Goal: Task Accomplishment & Management: Complete application form

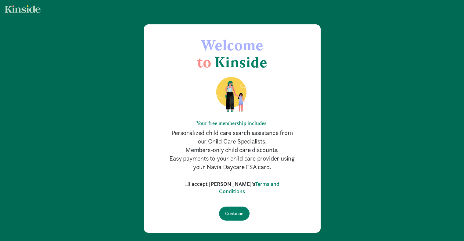
click at [201, 184] on label "I accept Kinside's Terms and Conditions" at bounding box center [232, 187] width 98 height 15
click at [189, 184] on input "I accept Kinside's Terms and Conditions" at bounding box center [187, 184] width 4 height 4
checkbox input "true"
click at [234, 213] on input "Continue" at bounding box center [234, 214] width 30 height 14
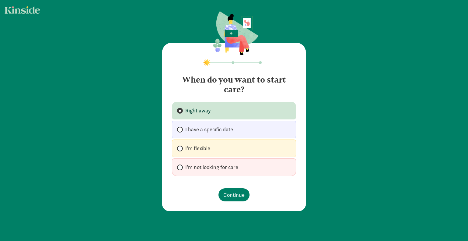
click at [192, 148] on span "I'm flexible" at bounding box center [197, 148] width 25 height 7
click at [181, 148] on input "I'm flexible" at bounding box center [179, 149] width 4 height 4
radio input "true"
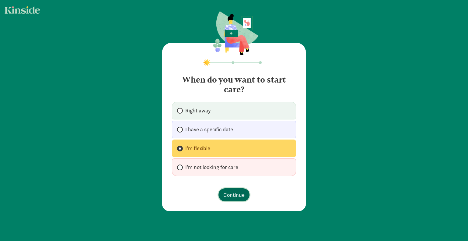
click at [231, 192] on span "Continue" at bounding box center [233, 195] width 21 height 8
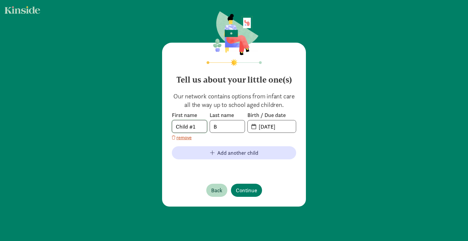
drag, startPoint x: 196, startPoint y: 126, endPoint x: 147, endPoint y: 121, distance: 49.6
click at [147, 121] on div "Tell us about your little one(s) Our network contains options from infant care …" at bounding box center [234, 109] width 468 height 219
type input "Kaia"
type input "[PERSON_NAME]"
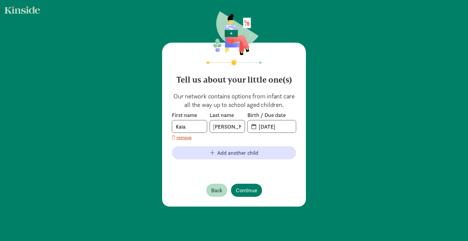
scroll to position [0, 0]
click at [252, 130] on span "[DATE]" at bounding box center [272, 126] width 48 height 12
click at [252, 125] on span "20-25-0813" at bounding box center [272, 126] width 48 height 12
click at [268, 127] on input "20-25-0813" at bounding box center [275, 126] width 41 height 12
drag, startPoint x: 288, startPoint y: 128, endPoint x: 213, endPoint y: 124, distance: 75.1
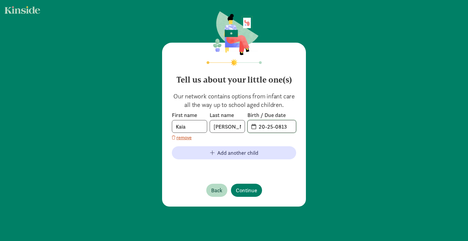
click at [213, 124] on div "First name [PERSON_NAME] Last name [PERSON_NAME] Birth / Due date 20-25-0813" at bounding box center [234, 122] width 124 height 21
click at [250, 126] on span "1" at bounding box center [272, 126] width 48 height 12
click at [261, 126] on input "1" at bounding box center [275, 126] width 41 height 12
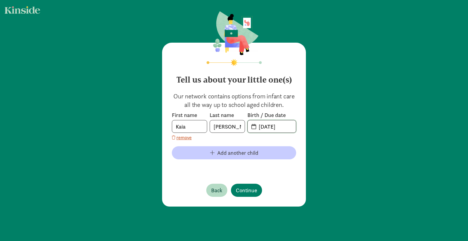
type input "[DATE]"
click at [223, 152] on span "Add another child" at bounding box center [237, 153] width 41 height 8
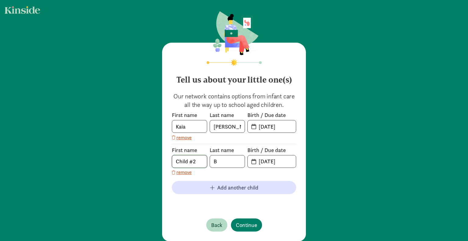
drag, startPoint x: 196, startPoint y: 161, endPoint x: 96, endPoint y: 153, distance: 100.9
click at [96, 153] on div "Tell us about your little one(s) Our network contains options from infant care …" at bounding box center [234, 127] width 468 height 254
type input "Keira"
type input "[PERSON_NAME]"
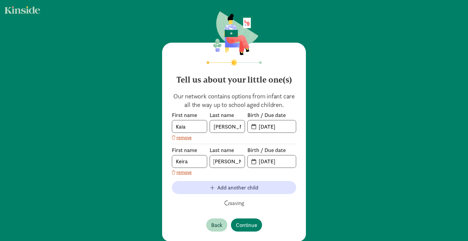
scroll to position [0, 0]
click at [253, 162] on span "[DATE]" at bounding box center [272, 161] width 48 height 12
drag, startPoint x: 258, startPoint y: 161, endPoint x: 319, endPoint y: 162, distance: 60.7
click at [319, 162] on div "Tell us about your little one(s) Our network contains options from infant care …" at bounding box center [234, 127] width 468 height 254
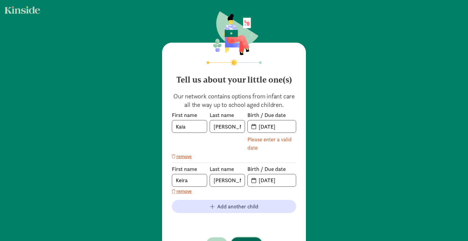
click at [245, 222] on div "Tell us about your little one(s) Our network contains options from infant care …" at bounding box center [234, 152] width 144 height 218
click at [284, 128] on input "[DATE]" at bounding box center [275, 126] width 41 height 12
click at [278, 178] on input "[DATE]" at bounding box center [275, 180] width 41 height 12
click at [282, 180] on input "[DATE]" at bounding box center [275, 180] width 41 height 12
type input "[DATE]"
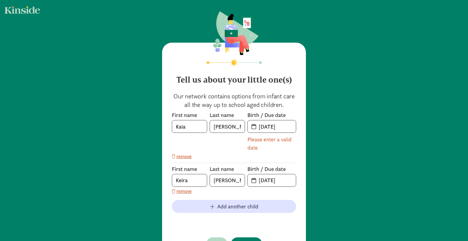
click at [283, 219] on footer at bounding box center [234, 221] width 124 height 7
click at [283, 141] on div "Please enter a valid date" at bounding box center [272, 143] width 49 height 16
click at [278, 127] on input "[DATE]" at bounding box center [275, 126] width 41 height 12
drag, startPoint x: 285, startPoint y: 125, endPoint x: 245, endPoint y: 125, distance: 39.9
click at [245, 125] on div "First name [PERSON_NAME] Last name [PERSON_NAME] Birth / Due date [DATE] Please…" at bounding box center [234, 132] width 124 height 40
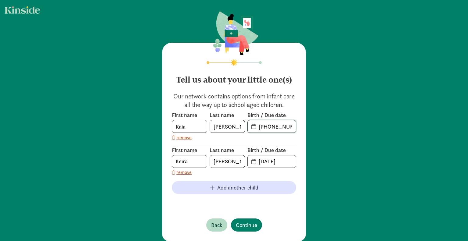
type input "[DATE]"
click at [277, 219] on footer "Back Continue" at bounding box center [234, 225] width 124 height 23
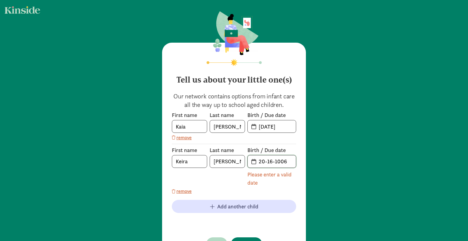
drag, startPoint x: 288, startPoint y: 161, endPoint x: 241, endPoint y: 153, distance: 47.9
click at [241, 153] on div "First name [PERSON_NAME] Last name [PERSON_NAME] Birth / Due date 20-16-1006 Pl…" at bounding box center [234, 167] width 124 height 40
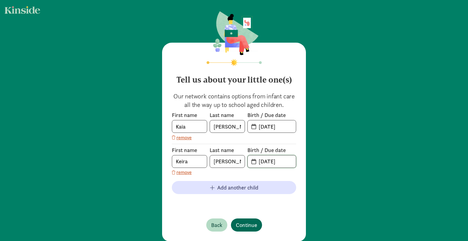
type input "[DATE]"
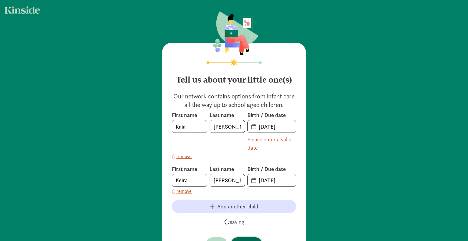
click at [249, 225] on div "Tell us about your little one(s) Our network contains options from infant care …" at bounding box center [234, 152] width 144 height 218
drag, startPoint x: 285, startPoint y: 126, endPoint x: 273, endPoint y: 127, distance: 12.3
click at [273, 127] on input "[DATE]" at bounding box center [275, 126] width 41 height 12
click at [248, 238] on button "Continue" at bounding box center [246, 243] width 31 height 13
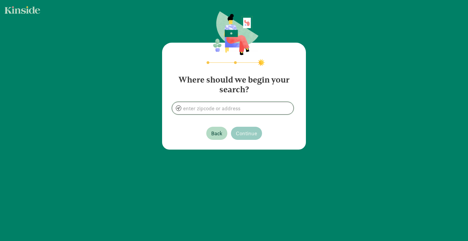
click at [211, 112] on input at bounding box center [232, 108] width 121 height 12
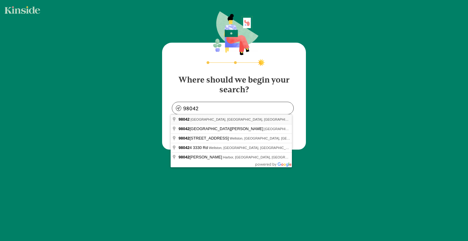
type input "[GEOGRAPHIC_DATA], [GEOGRAPHIC_DATA]"
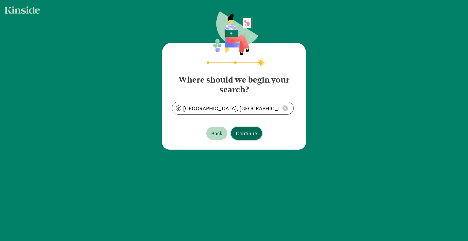
click at [248, 137] on span "Continue" at bounding box center [246, 133] width 21 height 8
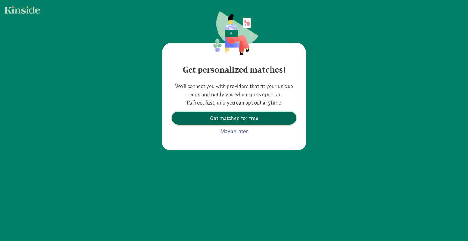
click at [246, 115] on span "Get matched for free" at bounding box center [234, 118] width 48 height 8
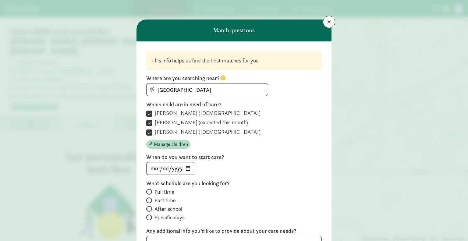
click at [464, 64] on html "Find child care Find My programs Programs Messages Messages My payments Pay You…" at bounding box center [234, 170] width 468 height 341
click at [164, 143] on span "Manage children" at bounding box center [171, 144] width 34 height 7
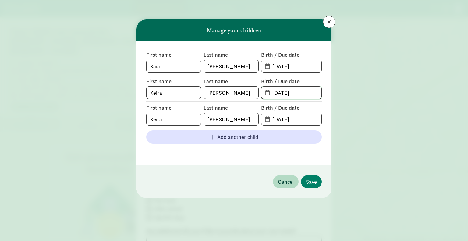
click at [283, 90] on input "[DATE]" at bounding box center [295, 93] width 53 height 12
click at [313, 94] on input "[DATE]" at bounding box center [295, 93] width 53 height 12
drag, startPoint x: 313, startPoint y: 94, endPoint x: 170, endPoint y: 97, distance: 143.0
click at [170, 97] on div "First name [PERSON_NAME] Last name [PERSON_NAME] Birth / Due date [DATE]" at bounding box center [234, 88] width 176 height 21
drag, startPoint x: 251, startPoint y: 96, endPoint x: 176, endPoint y: 84, distance: 76.0
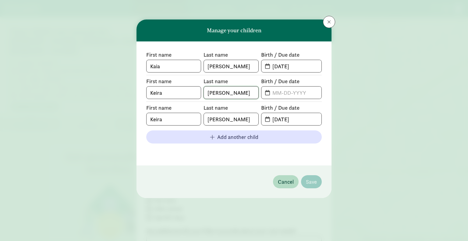
click at [176, 84] on div "First name [PERSON_NAME] Last name [PERSON_NAME] Birth / Due date" at bounding box center [234, 88] width 176 height 21
drag, startPoint x: 178, startPoint y: 94, endPoint x: 57, endPoint y: 80, distance: 121.5
click at [57, 80] on div "Manage your children First name [PERSON_NAME] Last name [PERSON_NAME] Birth / D…" at bounding box center [234, 120] width 468 height 241
click at [227, 87] on input "text" at bounding box center [231, 93] width 54 height 12
drag, startPoint x: 284, startPoint y: 179, endPoint x: 315, endPoint y: 193, distance: 33.8
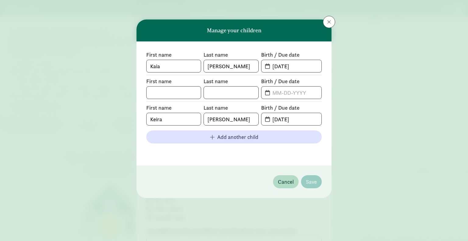
click at [315, 193] on footer "Cancel Save" at bounding box center [234, 182] width 195 height 33
click at [330, 20] on span at bounding box center [329, 22] width 4 height 5
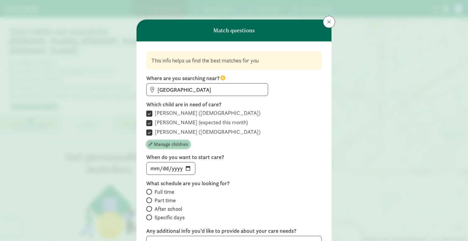
click at [169, 144] on span "Manage children" at bounding box center [171, 144] width 34 height 7
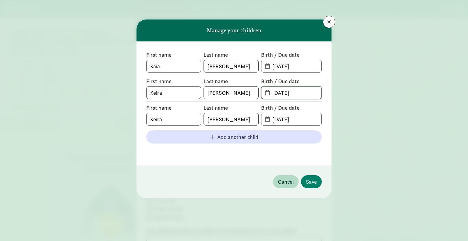
click at [310, 92] on input "[DATE]" at bounding box center [295, 93] width 53 height 12
drag, startPoint x: 176, startPoint y: 94, endPoint x: 102, endPoint y: 73, distance: 76.0
click at [102, 73] on div "Manage your children First name [PERSON_NAME] Last name [PERSON_NAME] Birth / D…" at bounding box center [234, 120] width 468 height 241
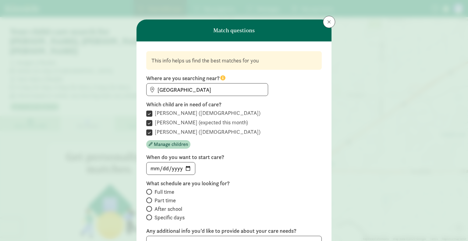
click at [182, 125] on label "[PERSON_NAME] (expected this month)" at bounding box center [200, 122] width 96 height 7
click at [152, 125] on input "[PERSON_NAME] (expected this month)" at bounding box center [149, 123] width 6 height 8
checkbox input "false"
click at [161, 169] on input "date" at bounding box center [171, 168] width 48 height 12
click at [151, 168] on input "date" at bounding box center [171, 168] width 48 height 12
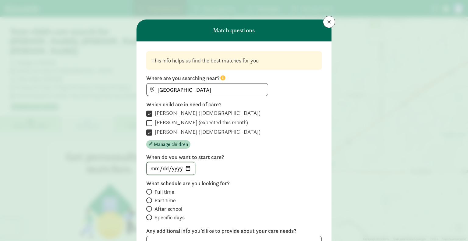
click at [181, 166] on input "date" at bounding box center [171, 168] width 48 height 12
click at [186, 168] on input "date" at bounding box center [171, 168] width 48 height 12
click at [257, 168] on div "[DATE]" at bounding box center [234, 168] width 176 height 13
click at [186, 169] on input "[DATE]" at bounding box center [171, 168] width 48 height 12
type input "[DATE]"
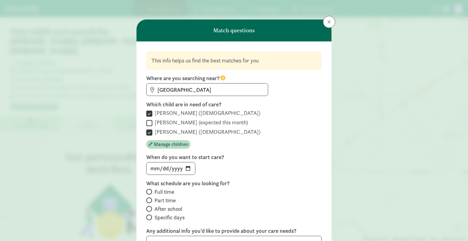
click at [219, 167] on div "[DATE]" at bounding box center [234, 168] width 176 height 13
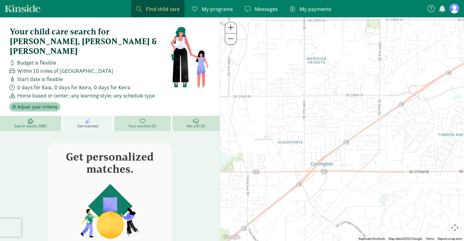
click at [50, 103] on span "Adjust your criteria" at bounding box center [37, 106] width 40 height 7
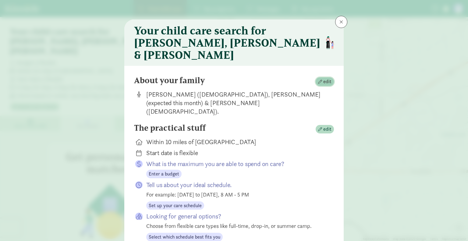
click at [322, 78] on span "edit" at bounding box center [324, 81] width 13 height 7
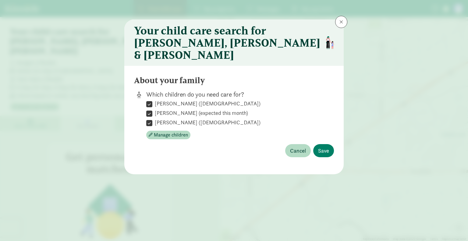
click at [151, 109] on input "[PERSON_NAME] (expected this month)" at bounding box center [149, 113] width 6 height 8
checkbox input "false"
click at [326, 147] on span "Save" at bounding box center [323, 151] width 11 height 8
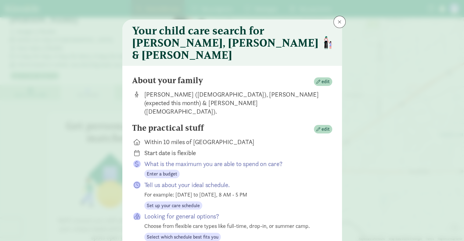
scroll to position [32, 0]
click at [163, 170] on span "Enter a budget" at bounding box center [162, 173] width 30 height 7
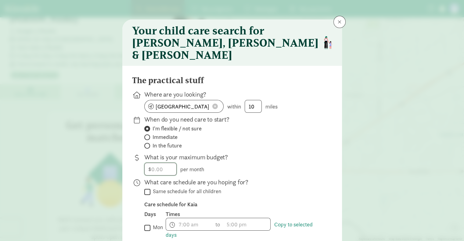
click at [160, 163] on input "number" at bounding box center [160, 169] width 32 height 12
click at [154, 163] on input "750.00" at bounding box center [160, 169] width 32 height 12
type input "7"
type input "650"
click at [185, 188] on label "Same schedule for all children" at bounding box center [185, 191] width 71 height 7
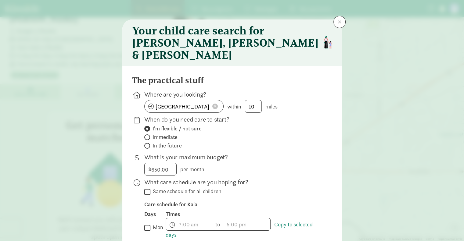
click at [150, 188] on input "Same schedule for all children" at bounding box center [147, 192] width 6 height 8
checkbox input "true"
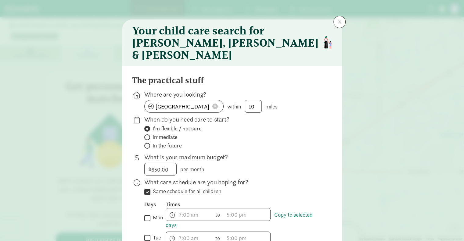
scroll to position [89, 0]
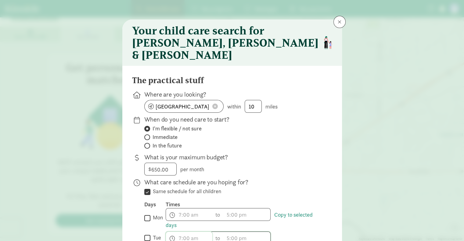
click at [206, 232] on span "h 12 1 2 3 4 5 6 7 8 9 10 11 mm 00 15 30 45 a am pm" at bounding box center [189, 238] width 46 height 12
click at [384, 183] on div at bounding box center [232, 120] width 464 height 241
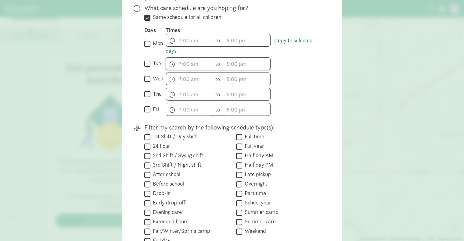
scroll to position [183, 0]
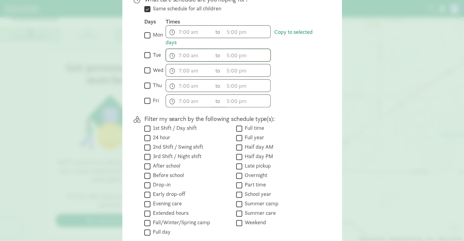
click at [146, 51] on input "tue" at bounding box center [147, 55] width 6 height 8
checkbox input "true"
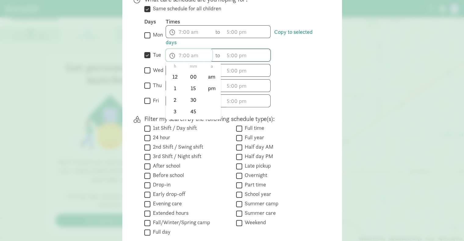
click at [188, 49] on span "h 12 1 2 3 4 5 6 7 8 9 10 11 mm 00 15 30 45 a am pm" at bounding box center [189, 55] width 46 height 12
click at [292, 79] on div "h 12 1 2 3 4 5 6 7 8 9 10 11 mm 00 15 30 45 a am pm to h 12 1 2 3 4 5 6 7 8 9 1…" at bounding box center [244, 85] width 157 height 13
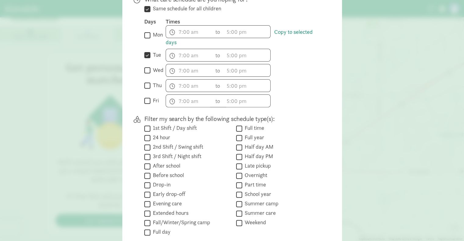
click at [146, 162] on input "After school" at bounding box center [147, 166] width 6 height 8
checkbox input "true"
click at [148, 172] on input "Before school" at bounding box center [147, 176] width 6 height 8
checkbox input "true"
click at [144, 181] on input "Drop-in" at bounding box center [147, 185] width 6 height 8
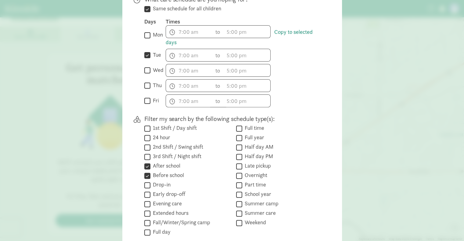
checkbox input "true"
click at [148, 191] on input "Early drop-off" at bounding box center [147, 195] width 6 height 8
checkbox input "true"
click at [150, 209] on label "Extended hours" at bounding box center [169, 212] width 38 height 7
click at [150, 209] on input "Extended hours" at bounding box center [147, 213] width 6 height 8
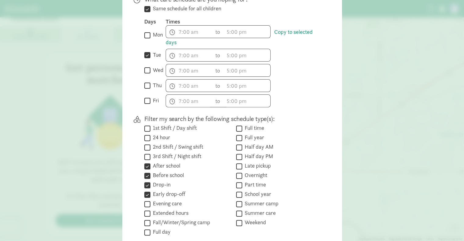
checkbox input "true"
click at [144, 219] on input "Fall/Winter/Spring camp" at bounding box center [147, 223] width 6 height 8
checkbox input "true"
click at [150, 228] on label "Full day" at bounding box center [160, 231] width 20 height 7
click at [149, 228] on input "Full day" at bounding box center [147, 232] width 6 height 8
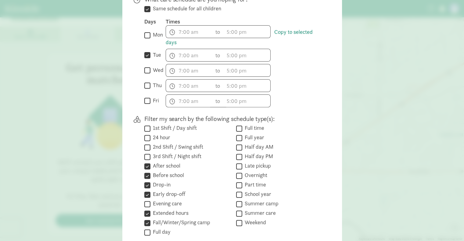
checkbox input "true"
click at [238, 153] on input "Half day PM" at bounding box center [239, 157] width 6 height 8
checkbox input "true"
click at [237, 162] on input "Late pickup" at bounding box center [239, 166] width 6 height 8
checkbox input "true"
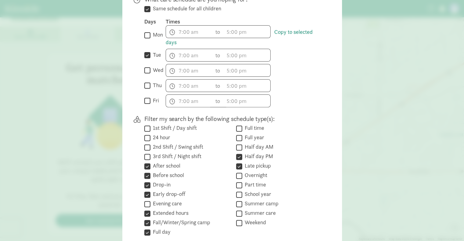
click at [237, 181] on input "Part time" at bounding box center [239, 185] width 6 height 8
checkbox input "true"
click at [238, 191] on input "School year" at bounding box center [239, 195] width 6 height 8
checkbox input "true"
click at [237, 209] on input "Summer care" at bounding box center [239, 213] width 6 height 8
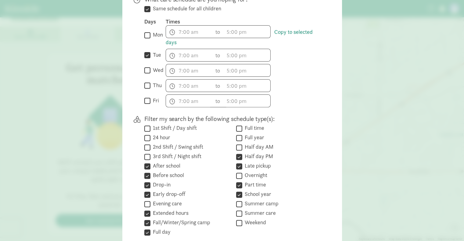
checkbox input "true"
click at [237, 200] on input "Summer camp" at bounding box center [239, 204] width 6 height 8
checkbox input "true"
click at [148, 66] on input "wed" at bounding box center [147, 70] width 6 height 8
checkbox input "true"
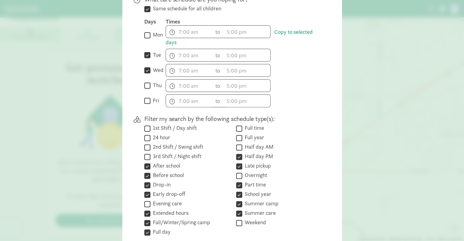
click at [145, 82] on input "thu" at bounding box center [147, 86] width 6 height 8
checkbox input "false"
click at [182, 49] on span "h 12 1 2 3 4 5 6 7 8 9 10 11 mm 00 15 30 45 a am pm" at bounding box center [189, 55] width 46 height 12
click at [180, 68] on div "Days Times  mon Copy to selected days h 12 1 2 3 4 5 6 7 8 9 10 11 mm 00 15 30…" at bounding box center [233, 62] width 178 height 89
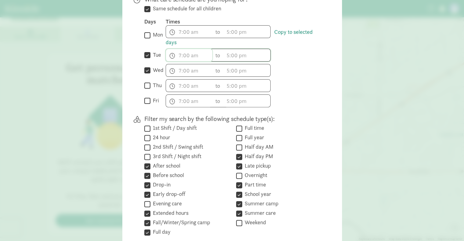
click at [179, 49] on span "h 12 1 2 3 4 5 6 7 8 9 10 11 mm 00 15 30 45 a am pm" at bounding box center [189, 55] width 46 height 12
drag, startPoint x: 180, startPoint y: 58, endPoint x: 180, endPoint y: 64, distance: 6.1
click at [180, 64] on div "Days Times  mon Copy to selected days h 12 1 2 3 4 5 6 7 8 9 10 11 mm 00 15 30…" at bounding box center [233, 62] width 178 height 89
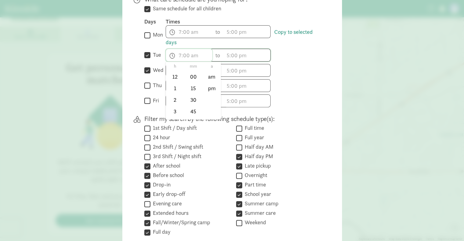
click at [179, 49] on span "h 12 1 2 3 4 5 6 7 8 9 10 11 mm 00 15 30 45 a am pm" at bounding box center [189, 55] width 46 height 12
click at [171, 96] on li "6" at bounding box center [175, 102] width 18 height 12
type input "6:mm a"
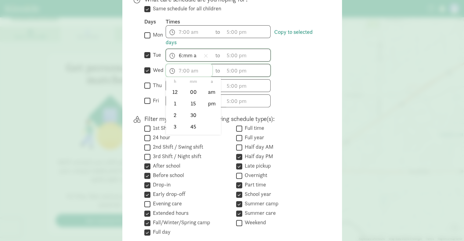
click at [200, 64] on input "text" at bounding box center [189, 70] width 46 height 12
click at [179, 77] on div "Days Times  mon Copy to selected days h 12 1 2 3 4 5 6 7 8 9 10 11 mm 00 15 30…" at bounding box center [233, 62] width 178 height 89
click at [180, 64] on input "text" at bounding box center [189, 70] width 46 height 12
click at [179, 80] on div "Days Times  mon Copy to selected days h 12 1 2 3 4 5 6 7 8 9 10 11 mm 00 15 30…" at bounding box center [233, 62] width 178 height 89
click at [178, 64] on span "h 12 1 2 3 4 5 6 7 8 9 10 11 mm 00 15 30 45 a am pm" at bounding box center [189, 70] width 46 height 12
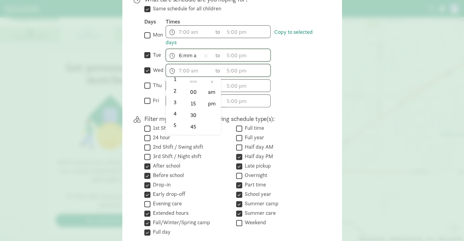
scroll to position [37, 0]
click at [174, 119] on li "6" at bounding box center [175, 125] width 18 height 12
click at [191, 86] on li "00" at bounding box center [193, 92] width 18 height 12
type input "6:00 a"
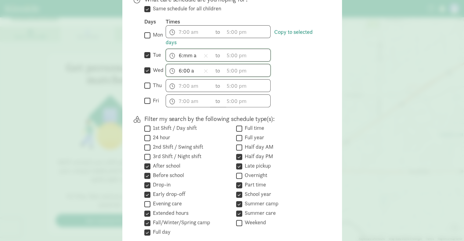
scroll to position [78, 0]
click at [188, 49] on span "6:mm a h 12 1 2 3 4 5 6 7 8 9 10 11 mm 00 15 30 45 a am pm" at bounding box center [189, 55] width 46 height 12
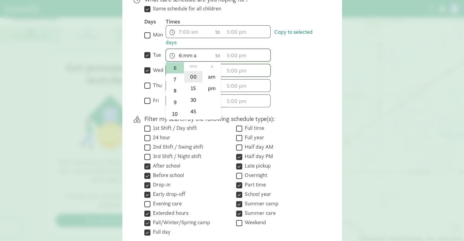
click at [191, 71] on li "00" at bounding box center [193, 77] width 18 height 12
type input "6:00 a"
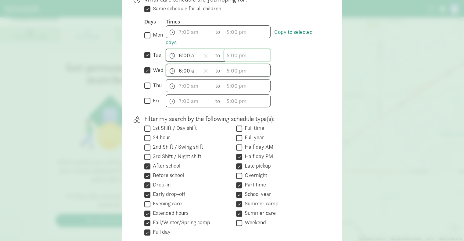
click at [232, 49] on span "h 12 1 2 3 4 5 6 7 8 9 10 11 mm 00 15 30 45 a am pm" at bounding box center [247, 55] width 46 height 12
click at [238, 61] on div "Days Times  mon Copy to selected days h 12 1 2 3 4 5 6 7 8 9 10 11 mm 00 15 30…" at bounding box center [233, 62] width 178 height 89
click at [232, 49] on span "h 12 1 2 3 4 5 6 7 8 9 10 11 mm 00 15 30 45 a am pm" at bounding box center [247, 55] width 46 height 12
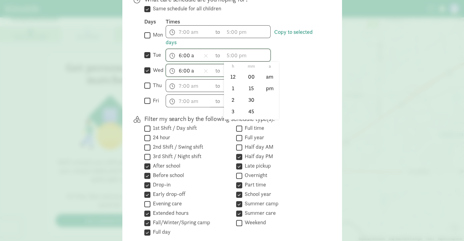
click at [236, 49] on span "h 12 1 2 3 4 5 6 7 8 9 10 11 mm 00 15 30 45 a am pm" at bounding box center [247, 55] width 46 height 12
drag, startPoint x: 239, startPoint y: 62, endPoint x: 240, endPoint y: 66, distance: 4.3
click at [240, 66] on div "Days Times  mon Copy to selected days h 12 1 2 3 4 5 6 7 8 9 10 11 mm 00 15 30…" at bounding box center [233, 62] width 178 height 89
click at [236, 49] on span "h 12 1 2 3 4 5 6 7 8 9 10 11 mm 00 15 30 45 a am pm" at bounding box center [247, 55] width 46 height 12
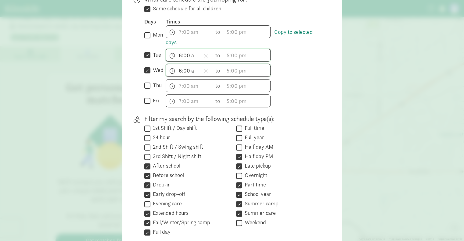
scroll to position [69, 0]
click at [232, 49] on span "h 12 1 2 3 4 5 6 7 8 9 10 11 mm 00 15 30 45 a am pm" at bounding box center [247, 55] width 46 height 12
click at [238, 57] on div "Days Times  mon Copy to selected days h 12 1 2 3 4 5 6 7 8 9 10 11 mm 00 15 30…" at bounding box center [233, 62] width 178 height 89
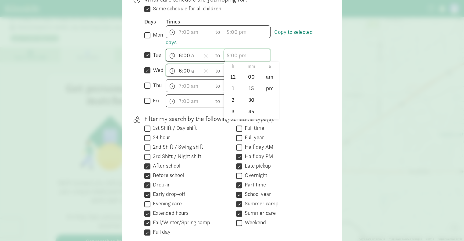
click at [231, 49] on span "h 12 1 2 3 4 5 6 7 8 9 10 11 mm 00 15 30 45 a am pm" at bounding box center [247, 55] width 46 height 12
drag, startPoint x: 238, startPoint y: 60, endPoint x: 237, endPoint y: 70, distance: 10.1
click at [237, 70] on div "Days Times  mon Copy to selected days h 12 1 2 3 4 5 6 7 8 9 10 11 mm 00 15 30…" at bounding box center [233, 62] width 178 height 89
click at [226, 49] on span "h 12 1 2 3 4 5 6 7 8 9 10 11 mm 00 15 30 45 a am pm" at bounding box center [247, 55] width 46 height 12
click at [228, 71] on li "12" at bounding box center [233, 77] width 18 height 12
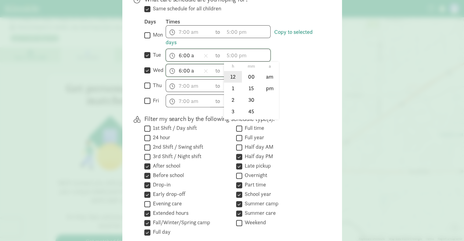
type input "12:mm a"
click at [231, 85] on li "6" at bounding box center [233, 91] width 18 height 12
click at [250, 71] on li "00" at bounding box center [251, 77] width 18 height 12
click at [267, 83] on li "pm" at bounding box center [270, 89] width 18 height 12
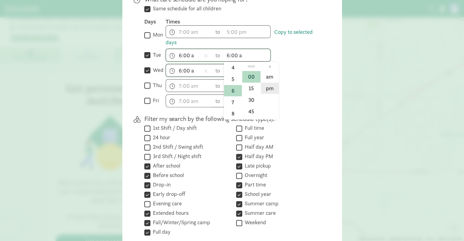
type input "6:00 pm"
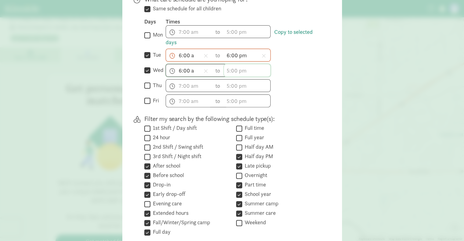
click at [235, 64] on span "h 12 1 2 3 4 5 6 7 8 9 10 11 mm 00 15 30 45 a am pm" at bounding box center [247, 70] width 46 height 12
click at [230, 98] on li "1" at bounding box center [233, 104] width 18 height 12
type input "1:mm a"
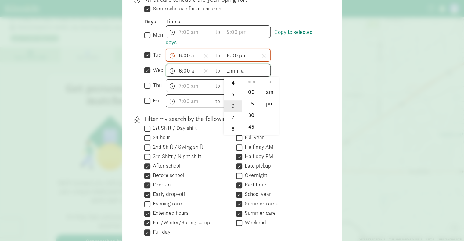
click at [232, 100] on li "6" at bounding box center [233, 106] width 18 height 12
click at [250, 86] on li "00" at bounding box center [251, 92] width 18 height 12
click at [268, 98] on li "pm" at bounding box center [270, 104] width 18 height 12
type input "6:00 pm"
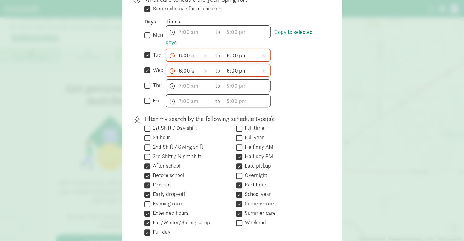
click at [313, 94] on div "h 12 1 2 3 4 5 6 7 8 9 10 11 mm 00 15 30 45 a am pm to h 12 1 2 3 4 5 6 7 8 9 1…" at bounding box center [244, 100] width 157 height 13
click at [145, 82] on input "thu" at bounding box center [147, 86] width 6 height 8
checkbox input "true"
click at [191, 80] on input "text" at bounding box center [189, 86] width 46 height 12
drag, startPoint x: 180, startPoint y: 91, endPoint x: 180, endPoint y: 96, distance: 5.2
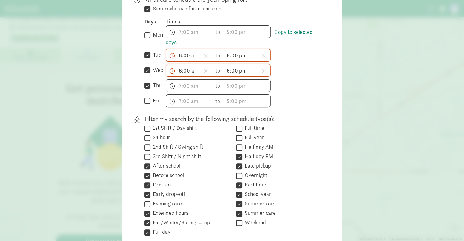
click at [180, 96] on div "What care schedule are you hoping for?  Same schedule for all children Days Ti…" at bounding box center [233, 53] width 178 height 117
click at [179, 80] on input "text" at bounding box center [189, 86] width 46 height 12
click at [176, 134] on li "6" at bounding box center [175, 140] width 18 height 12
click at [190, 102] on li "00" at bounding box center [193, 108] width 18 height 12
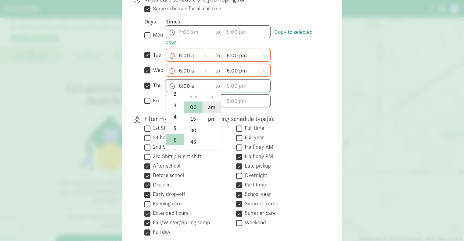
click at [209, 102] on li "am" at bounding box center [212, 108] width 18 height 12
type input "6:00 am"
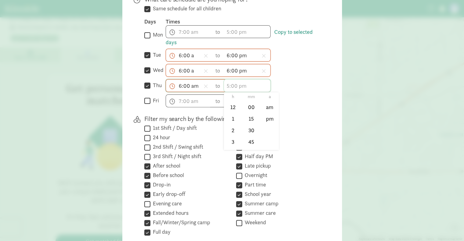
click at [231, 80] on input "text" at bounding box center [247, 86] width 46 height 12
click at [233, 122] on li "6" at bounding box center [233, 128] width 18 height 12
click at [253, 102] on li "00" at bounding box center [251, 108] width 18 height 12
click at [269, 113] on li "pm" at bounding box center [270, 119] width 18 height 12
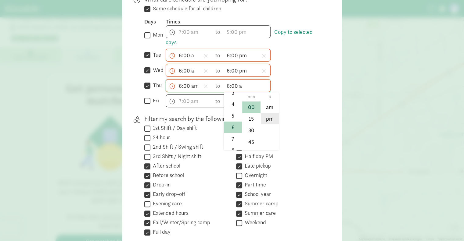
type input "6:00 pm"
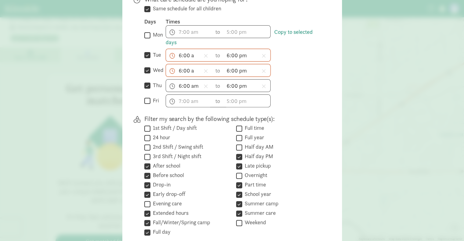
click at [294, 96] on div "What care schedule are you hoping for?  Same schedule for all children Days Ti…" at bounding box center [233, 53] width 178 height 117
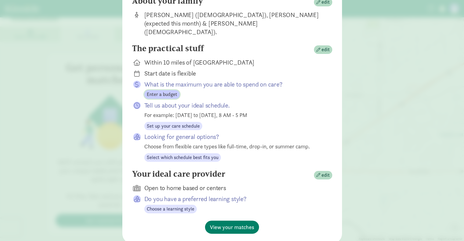
click at [165, 91] on span "Enter a budget" at bounding box center [162, 94] width 30 height 7
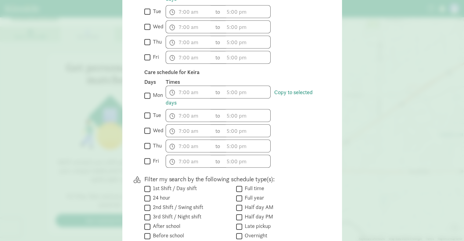
scroll to position [339, 0]
